Goal: Information Seeking & Learning: Learn about a topic

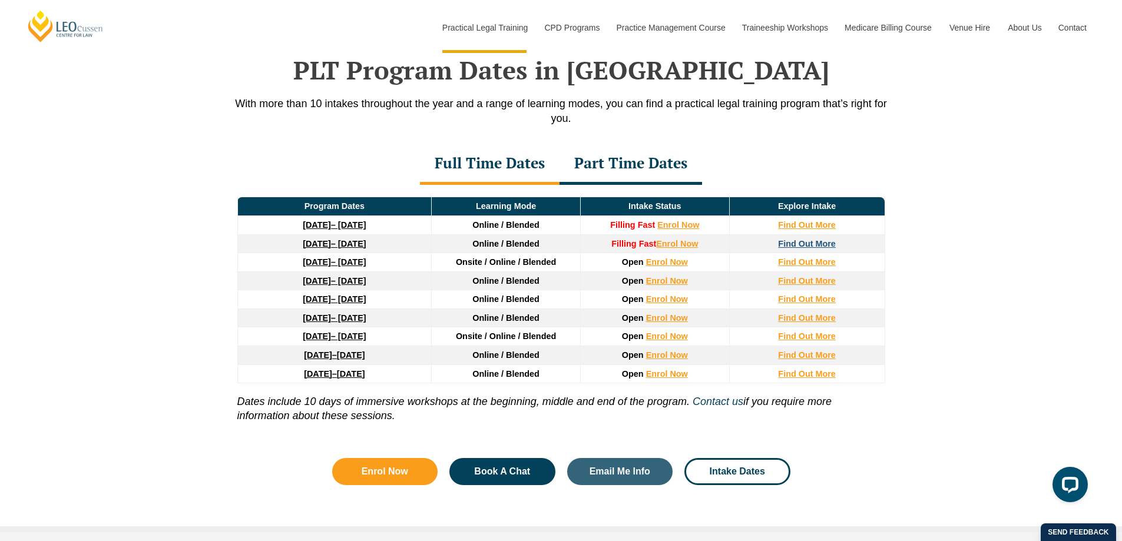
click at [802, 242] on strong "Find Out More" at bounding box center [807, 243] width 58 height 9
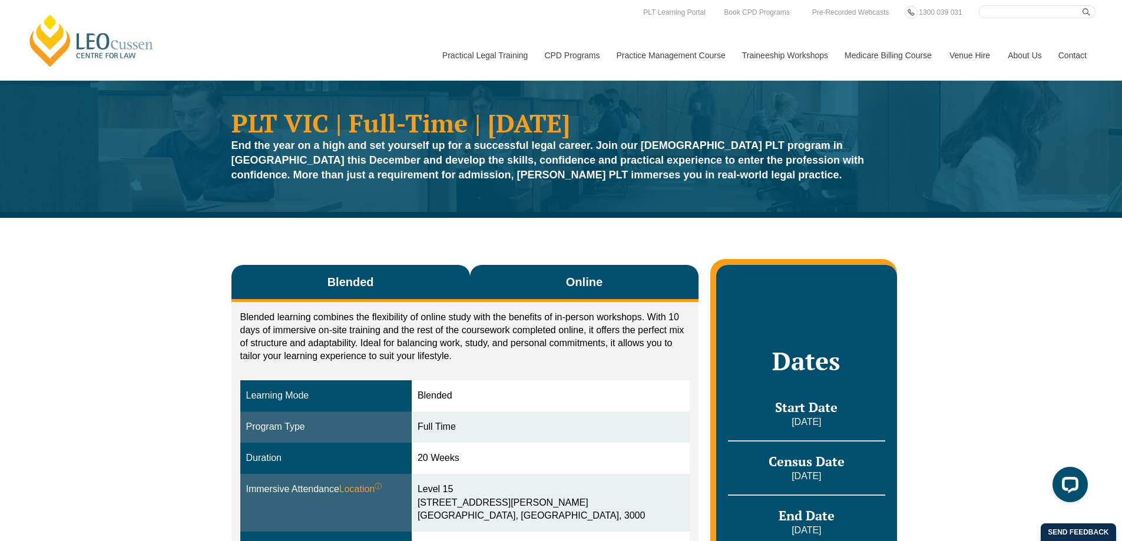
click at [593, 283] on span "Online" at bounding box center [584, 282] width 37 height 16
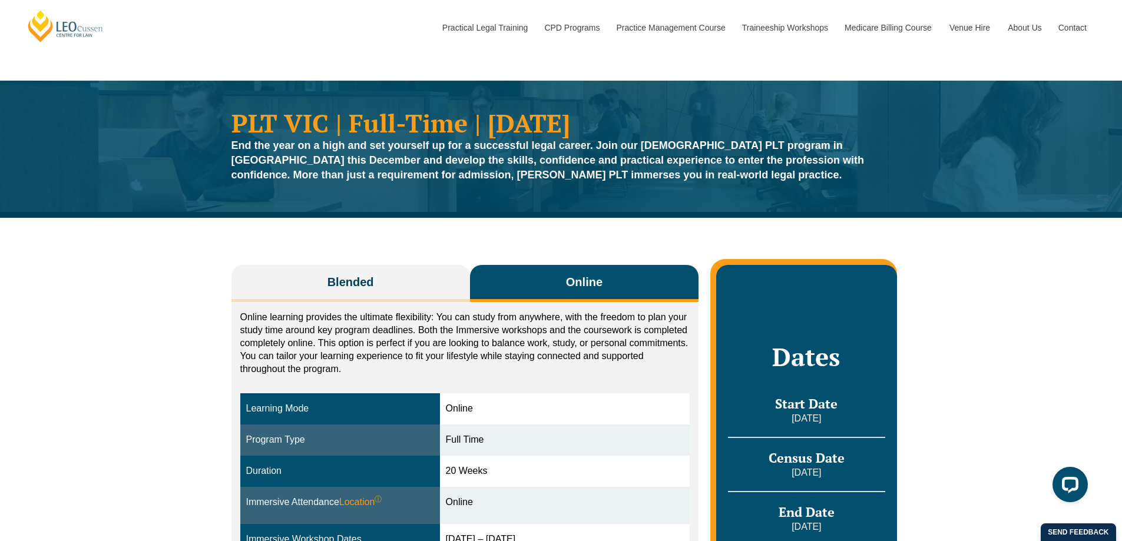
scroll to position [118, 0]
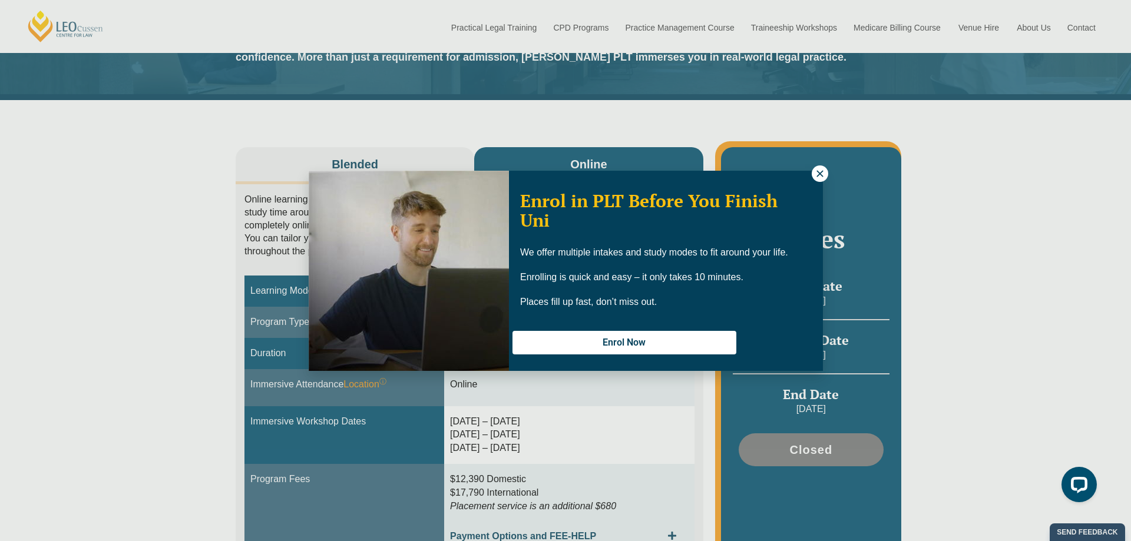
click at [825, 171] on button at bounding box center [820, 174] width 16 height 16
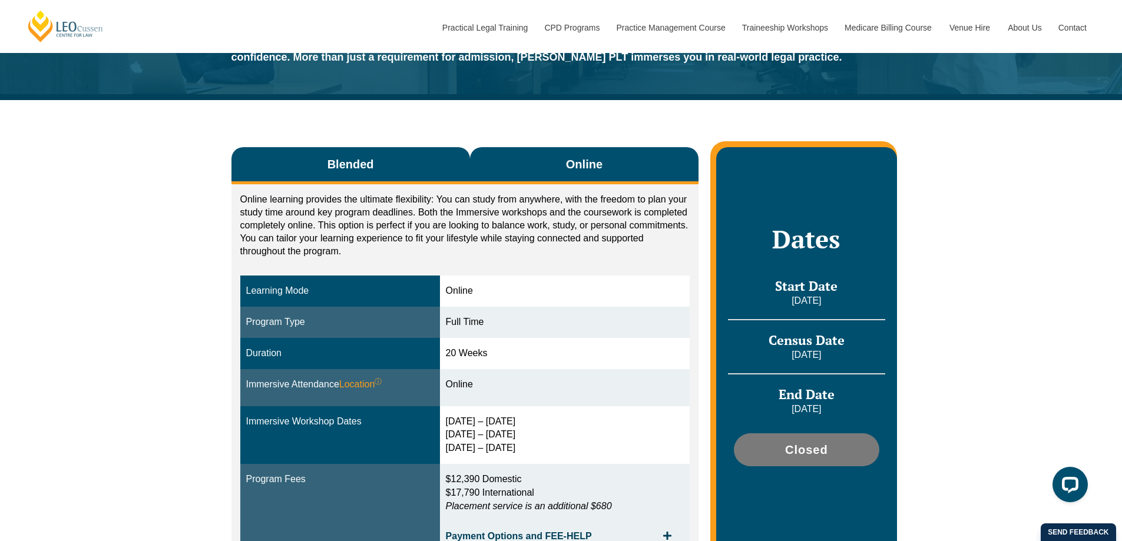
click at [394, 168] on button "Blended" at bounding box center [351, 165] width 239 height 37
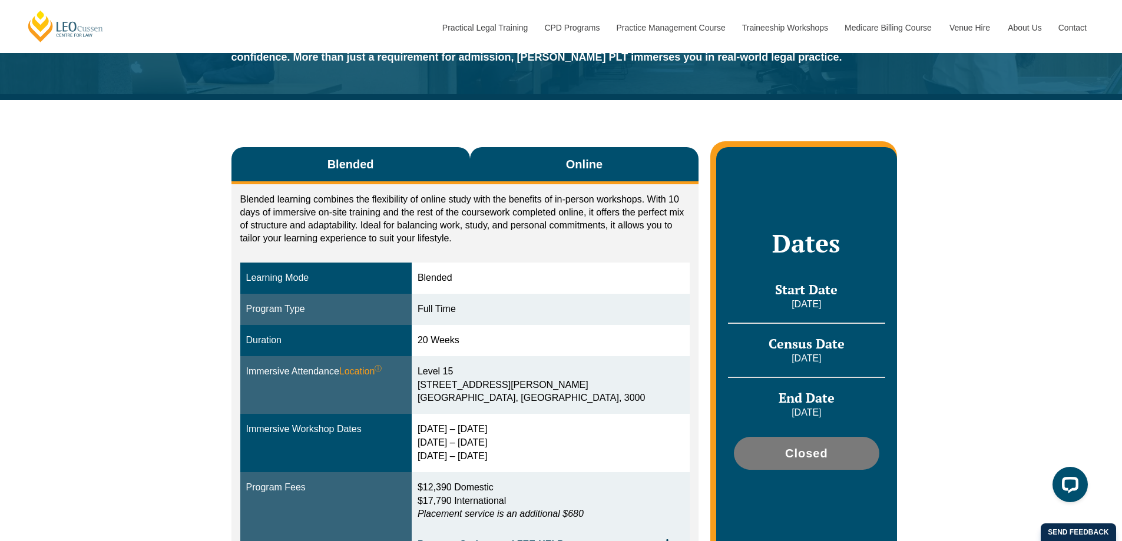
click at [587, 163] on span "Online" at bounding box center [584, 164] width 37 height 16
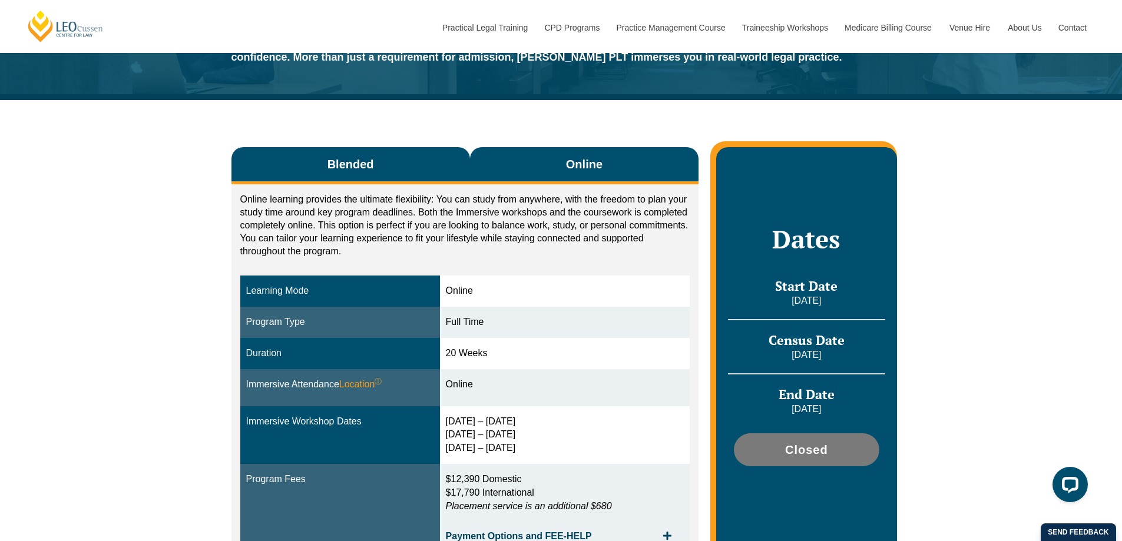
click at [376, 163] on button "Blended" at bounding box center [351, 165] width 239 height 37
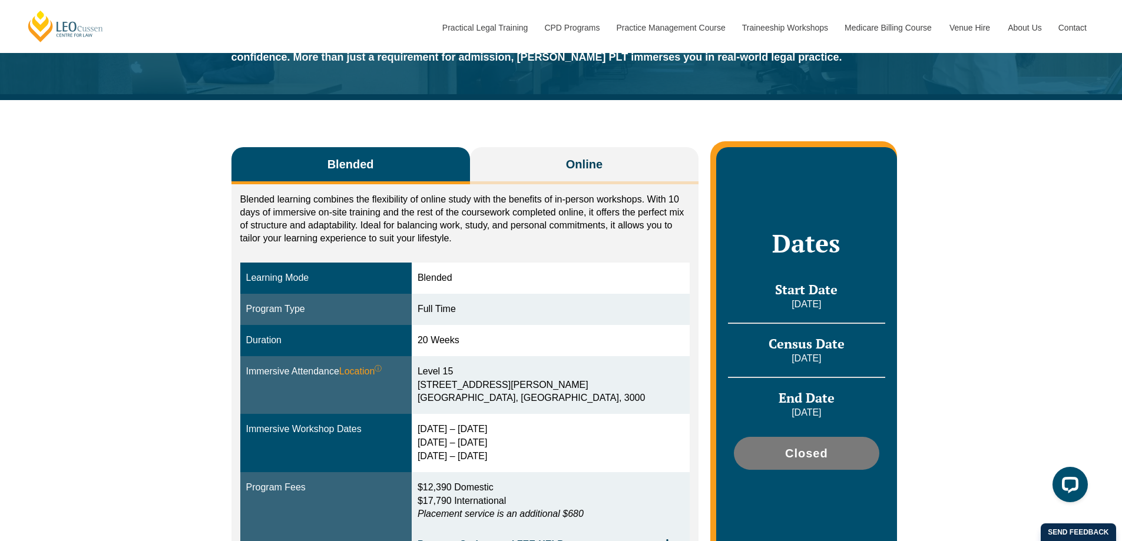
click at [346, 432] on div "Immersive Workshop Dates" at bounding box center [326, 430] width 160 height 14
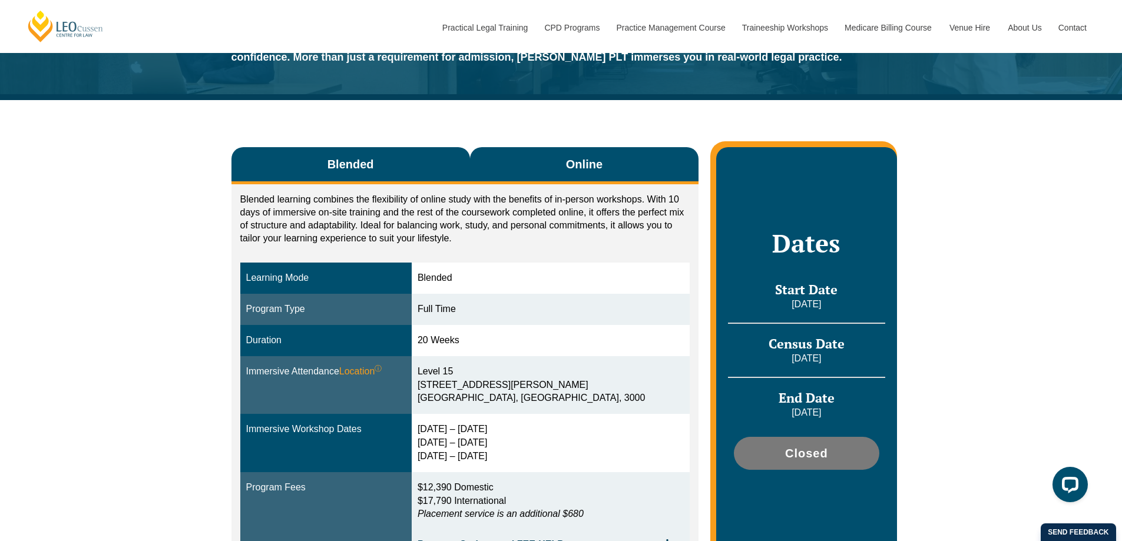
click at [580, 168] on span "Online" at bounding box center [584, 164] width 37 height 16
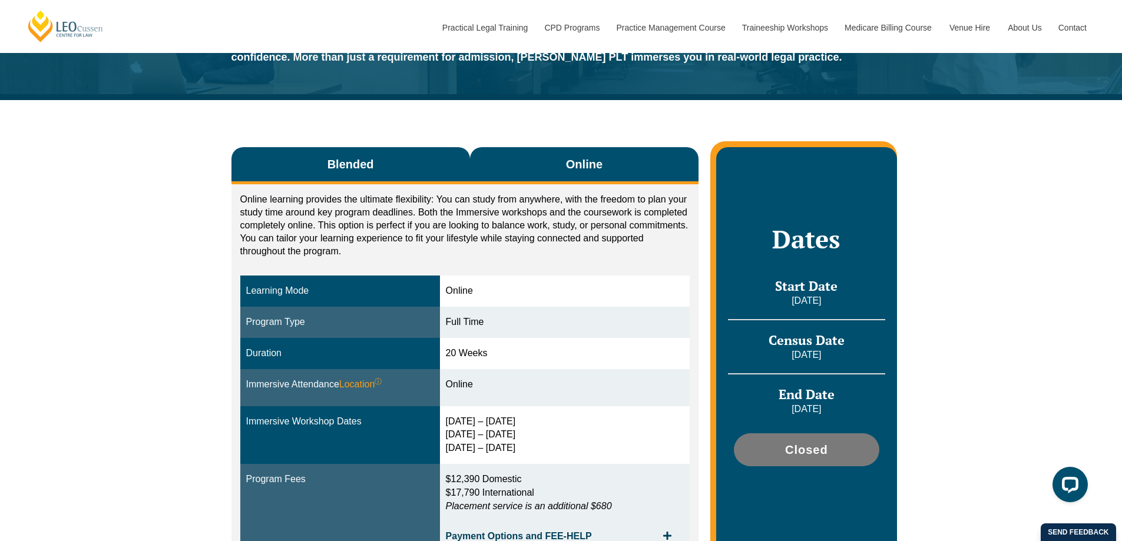
click at [342, 170] on span "Blended" at bounding box center [351, 164] width 47 height 16
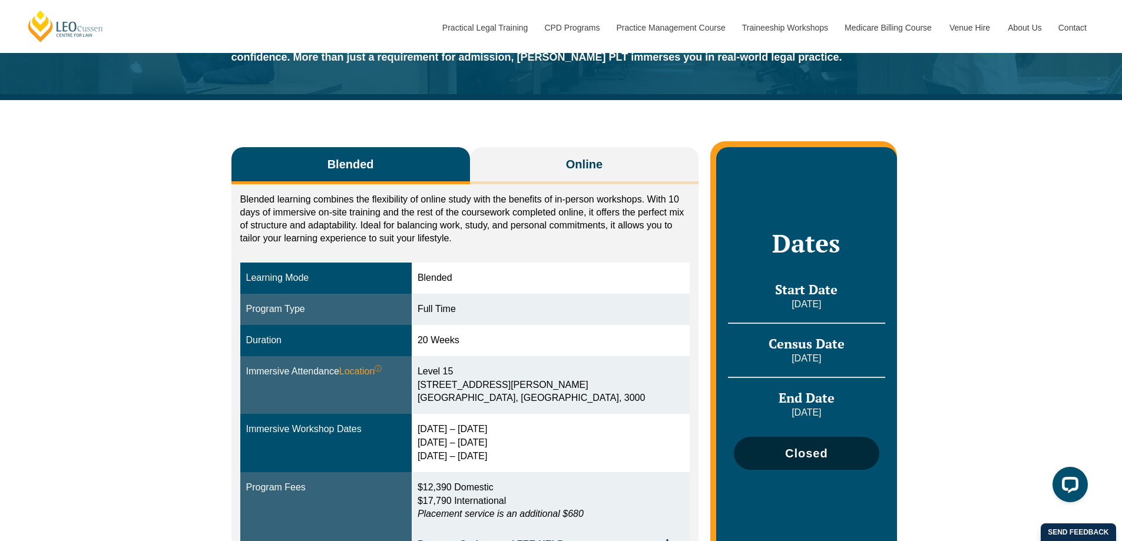
click at [818, 451] on span "Closed" at bounding box center [806, 454] width 43 height 12
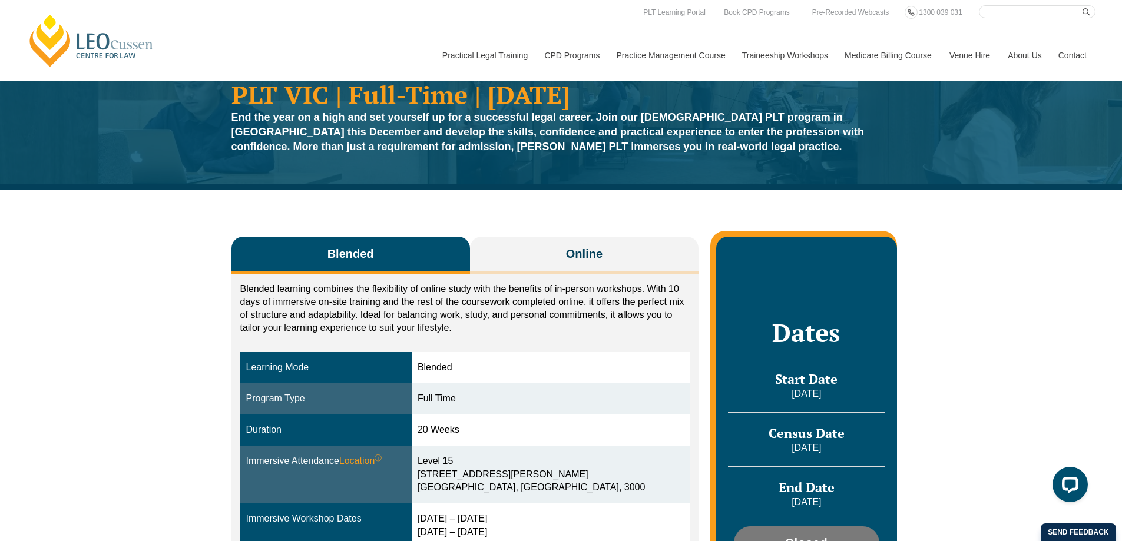
scroll to position [0, 0]
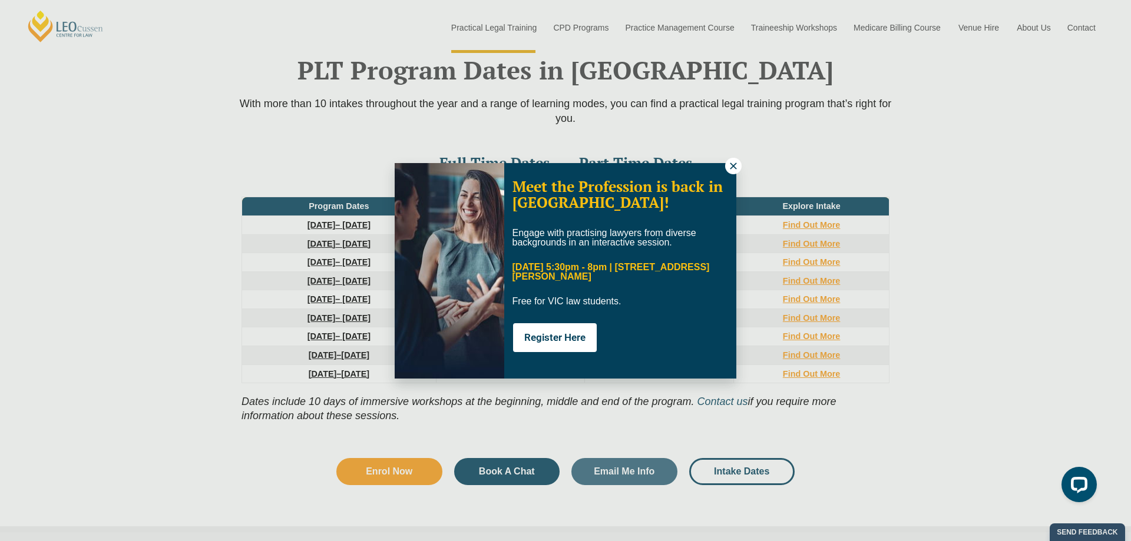
click at [736, 167] on icon at bounding box center [733, 166] width 11 height 11
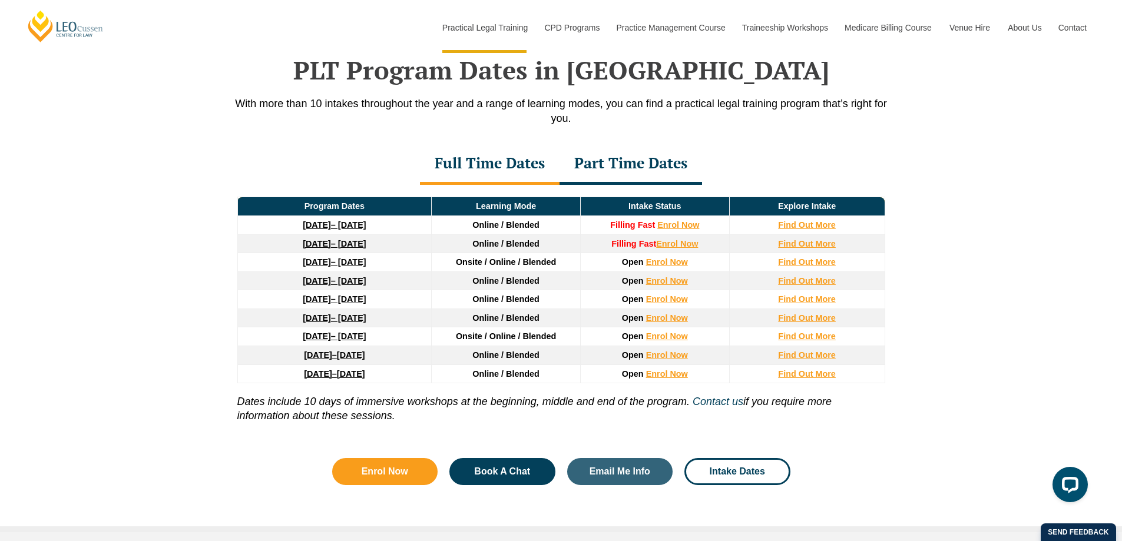
click at [329, 267] on strong "27 January 2026" at bounding box center [317, 261] width 28 height 9
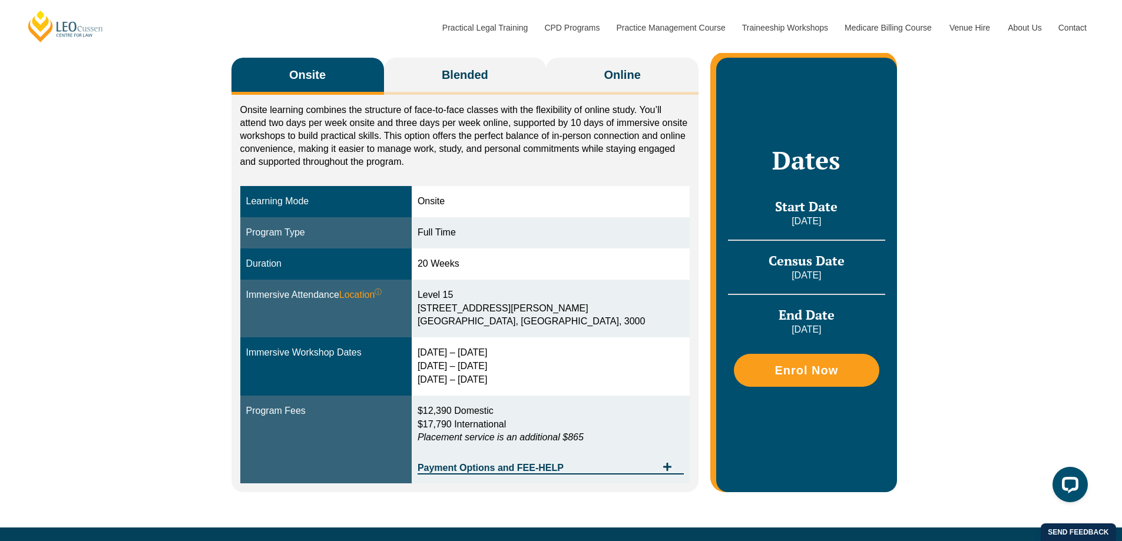
scroll to position [236, 0]
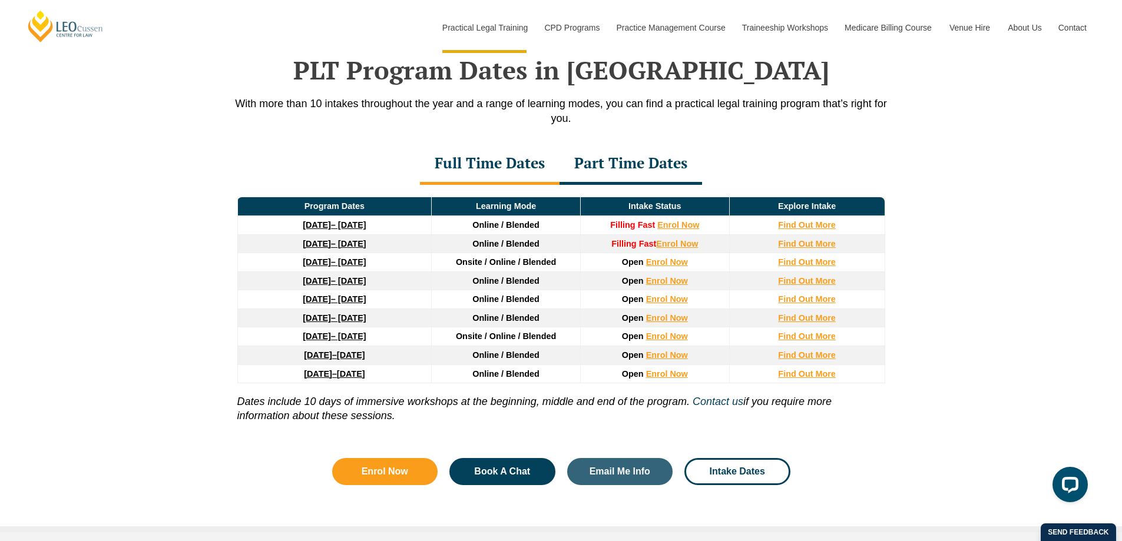
click at [331, 246] on strong "[DATE]" at bounding box center [317, 243] width 28 height 9
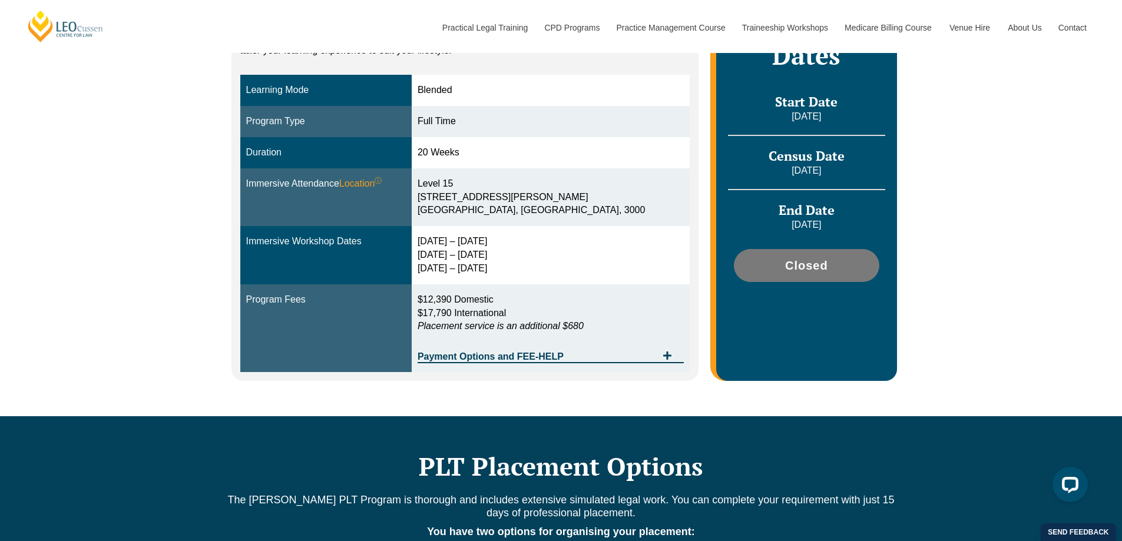
scroll to position [353, 0]
